Goal: Use online tool/utility: Utilize a website feature to perform a specific function

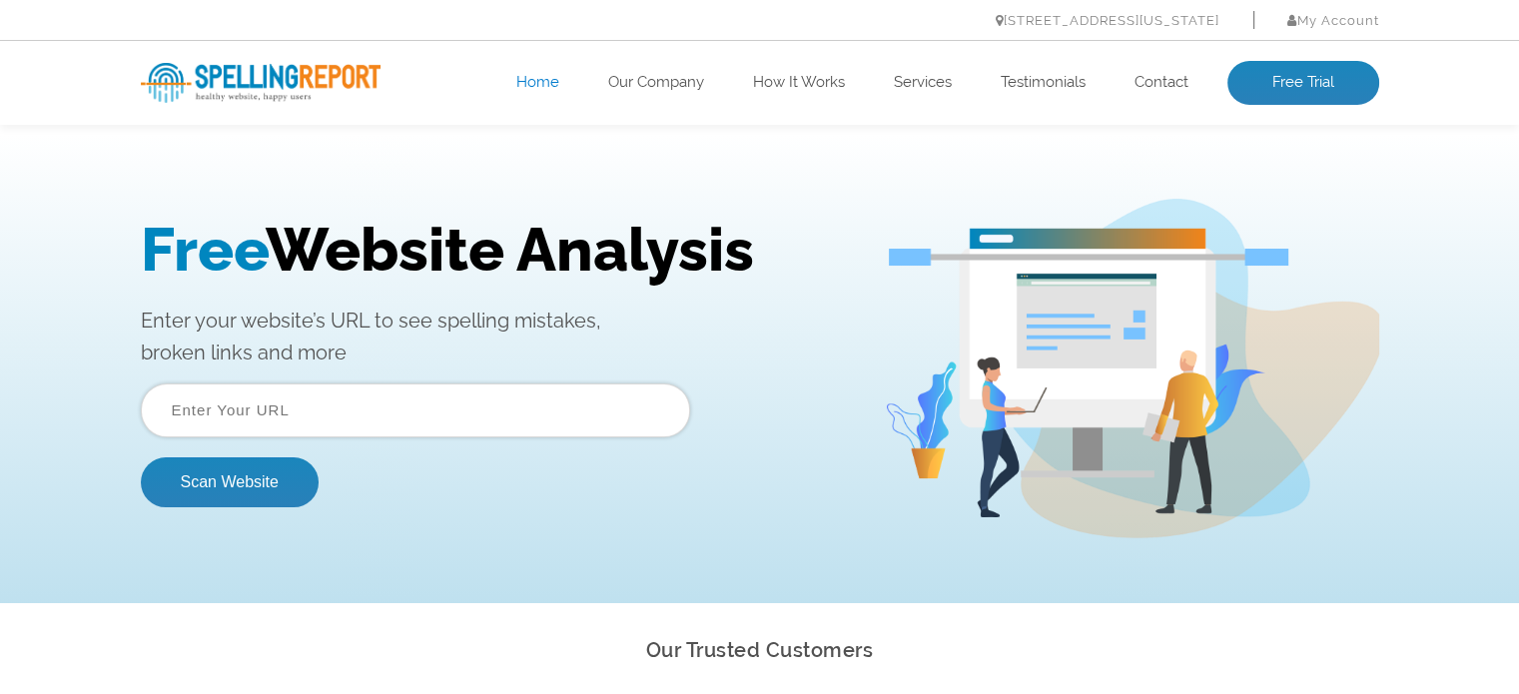
click at [483, 406] on input "text" at bounding box center [415, 411] width 549 height 54
type input "[DOMAIN_NAME]"
click at [308, 477] on button "Scan Website" at bounding box center [230, 482] width 178 height 50
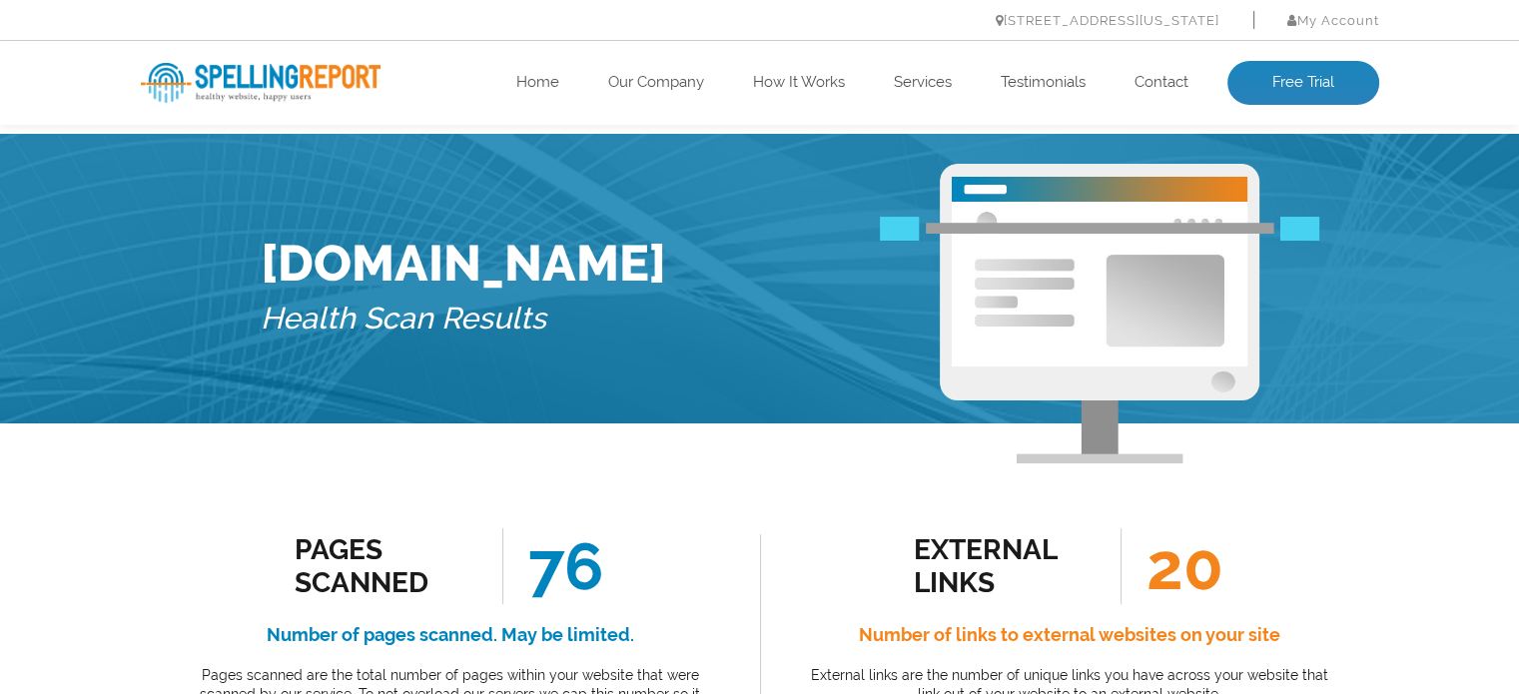
click at [601, 559] on span "76" at bounding box center [552, 566] width 101 height 76
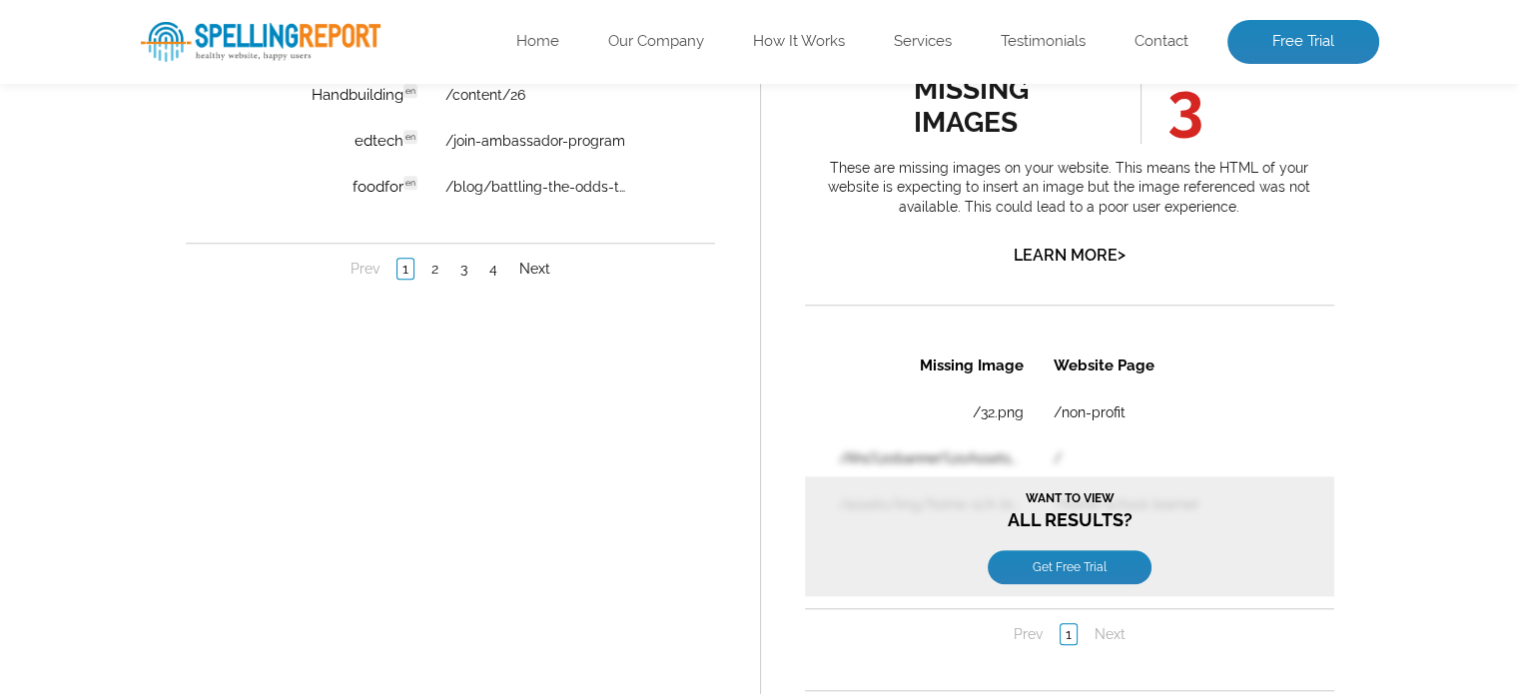
scroll to position [1866, 0]
click at [1124, 563] on link "Get Free Trial" at bounding box center [1069, 566] width 164 height 34
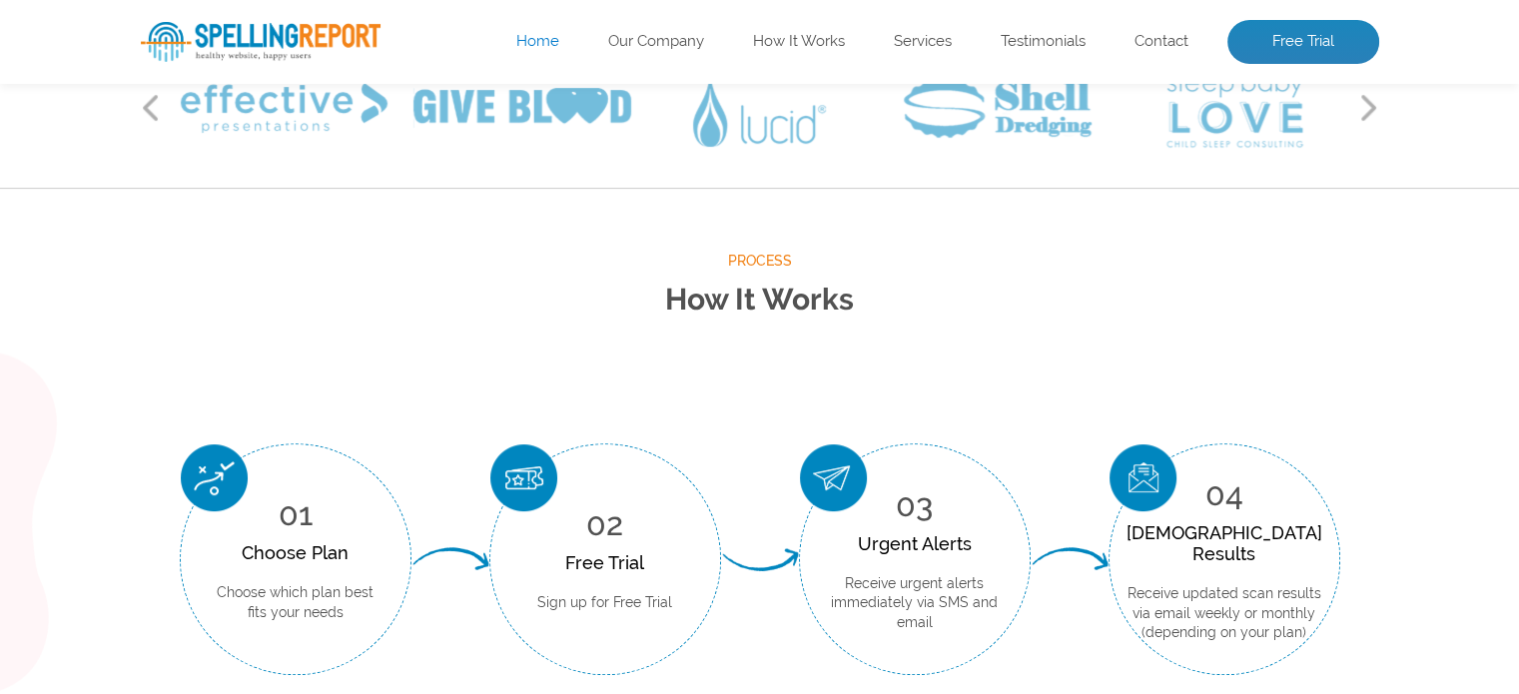
scroll to position [316, 0]
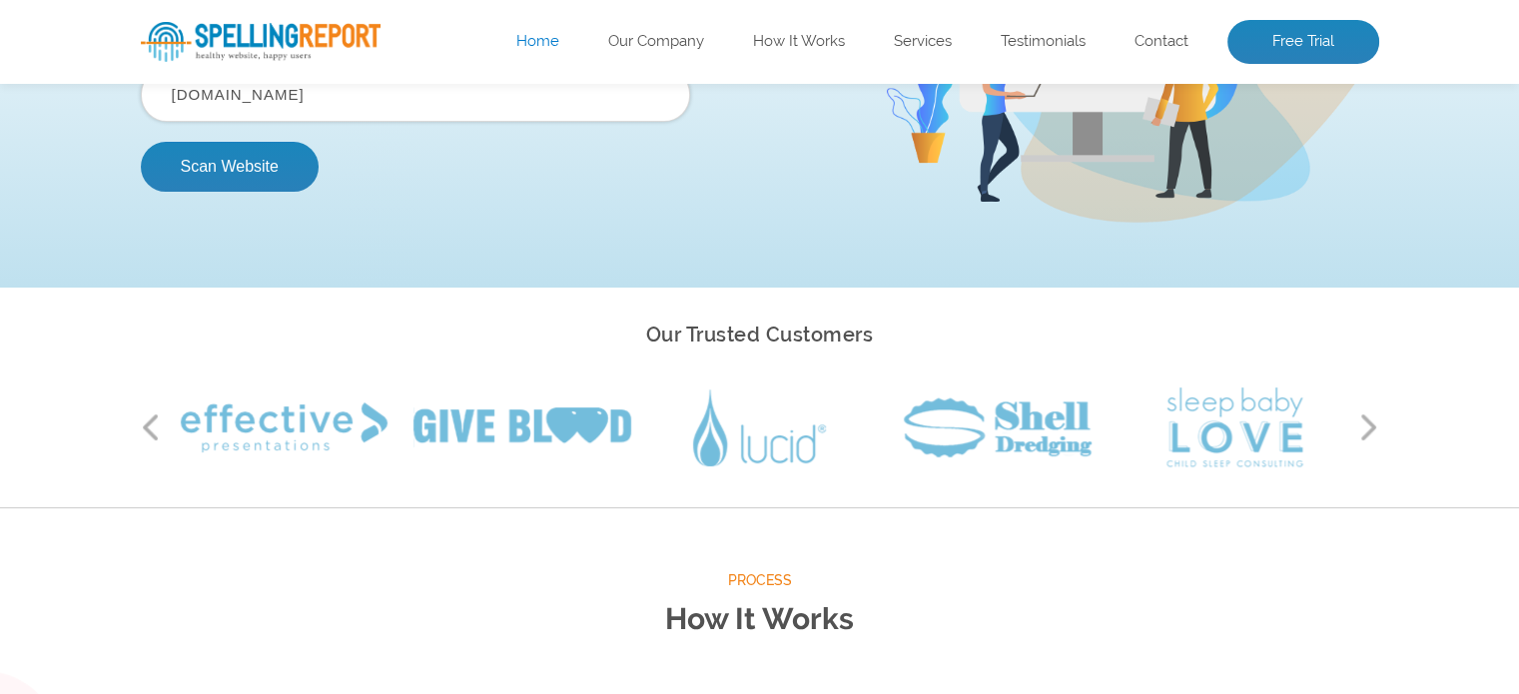
click at [96, 343] on div "Our Trusted Customers Previous Next" at bounding box center [759, 398] width 1519 height 221
